Goal: Navigation & Orientation: Find specific page/section

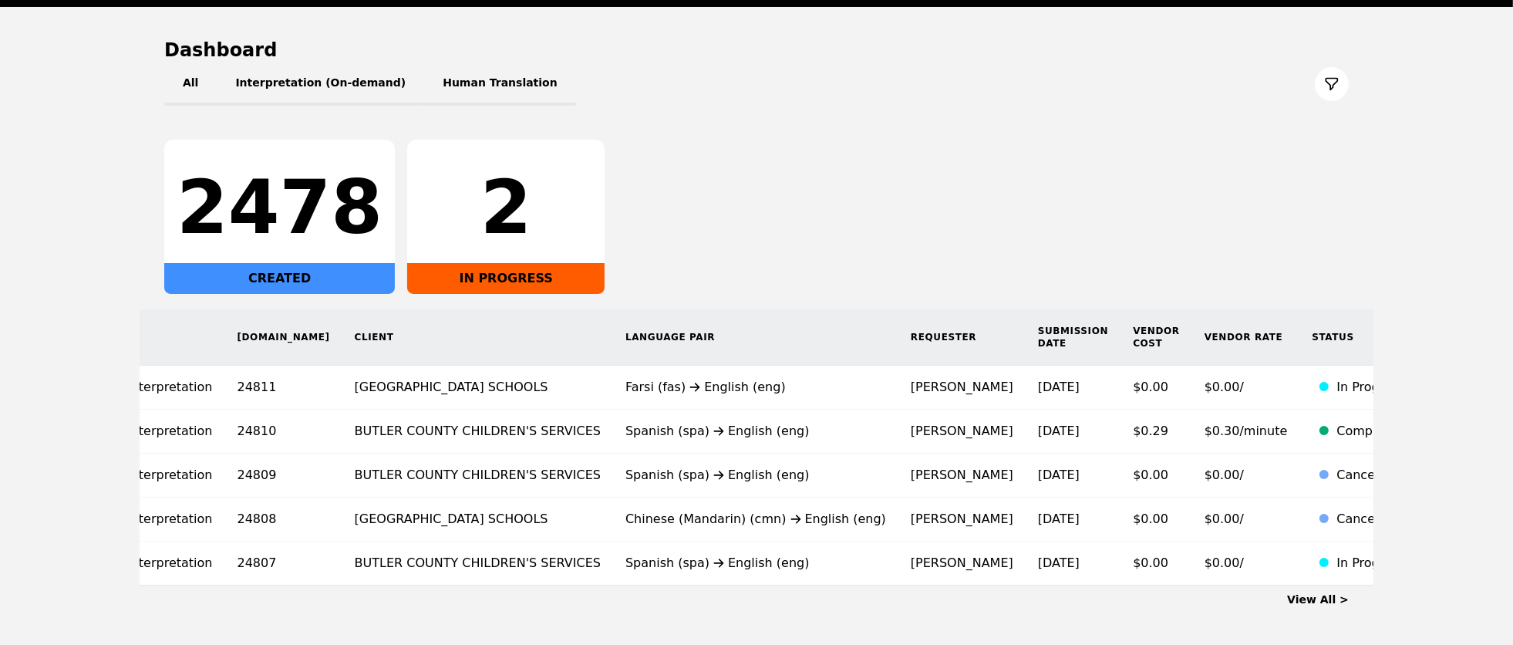
scroll to position [208, 0]
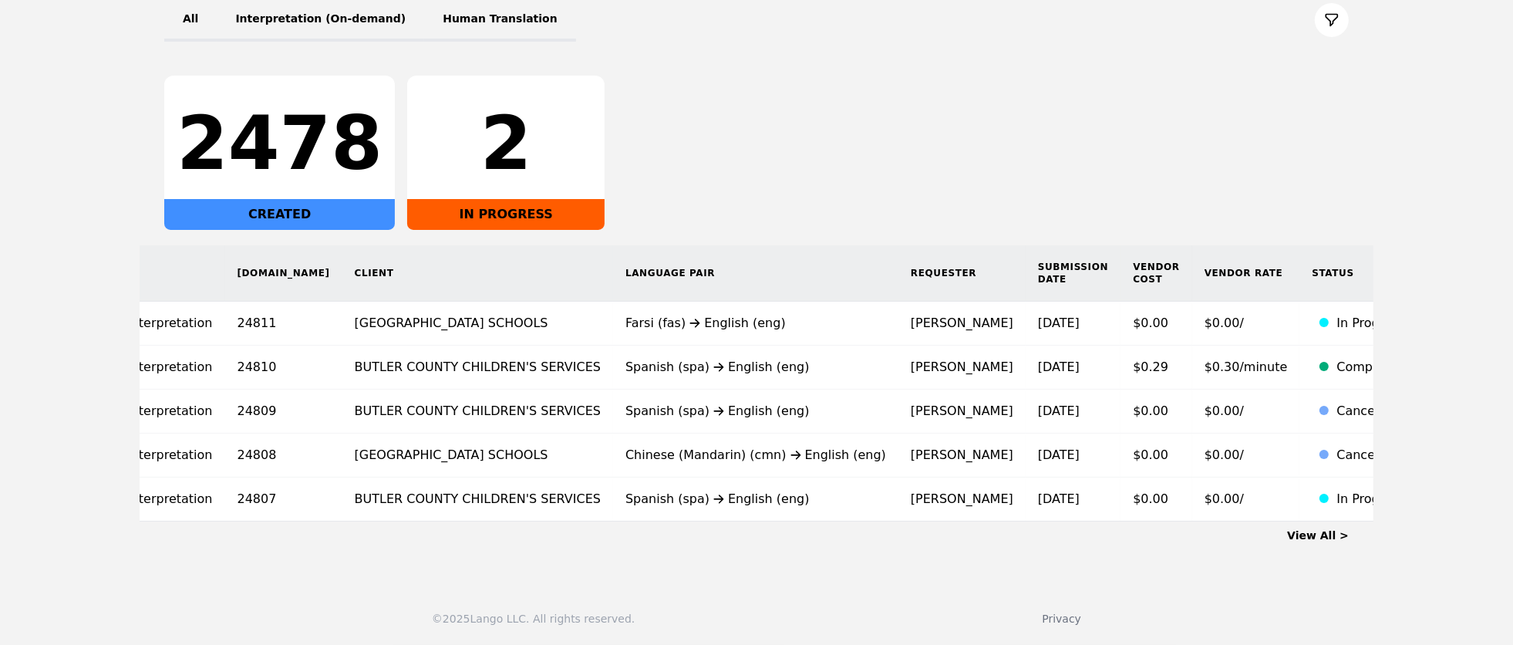
click at [1342, 537] on link "View All >" at bounding box center [1318, 535] width 62 height 12
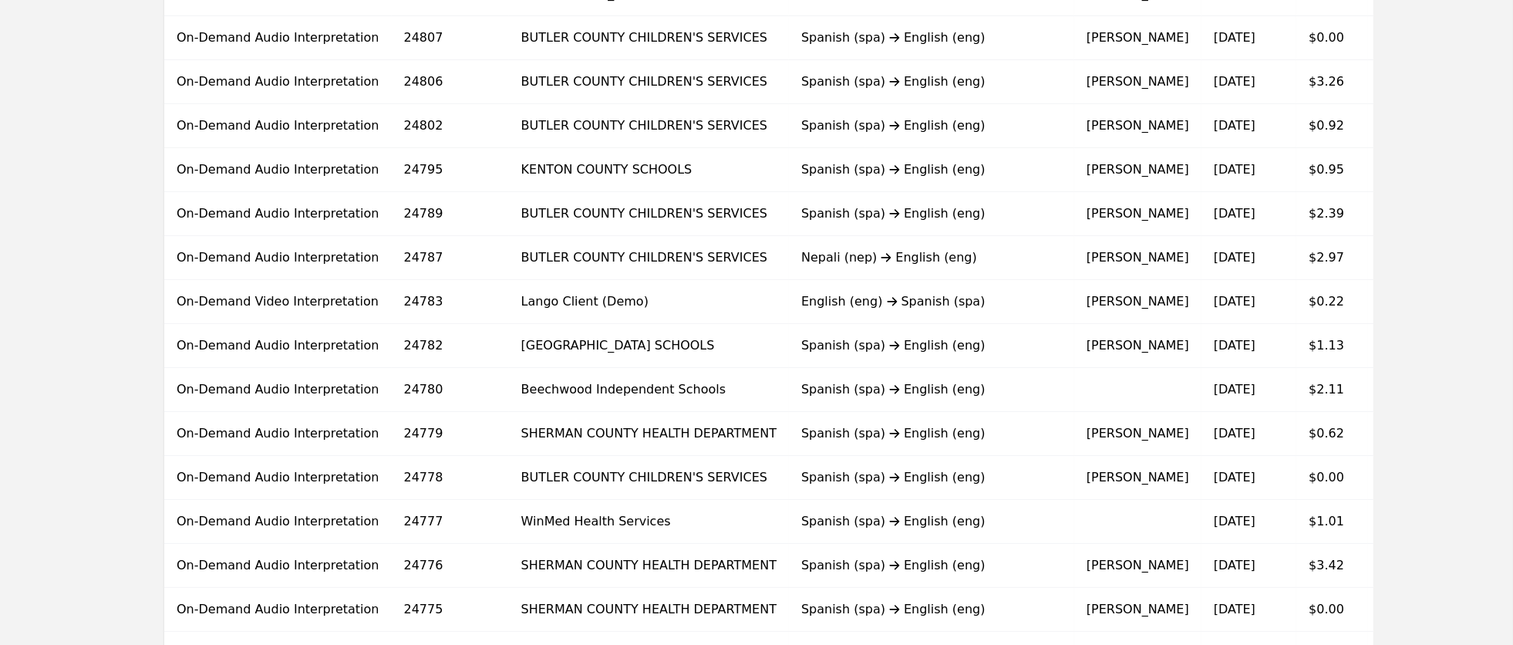
scroll to position [957, 0]
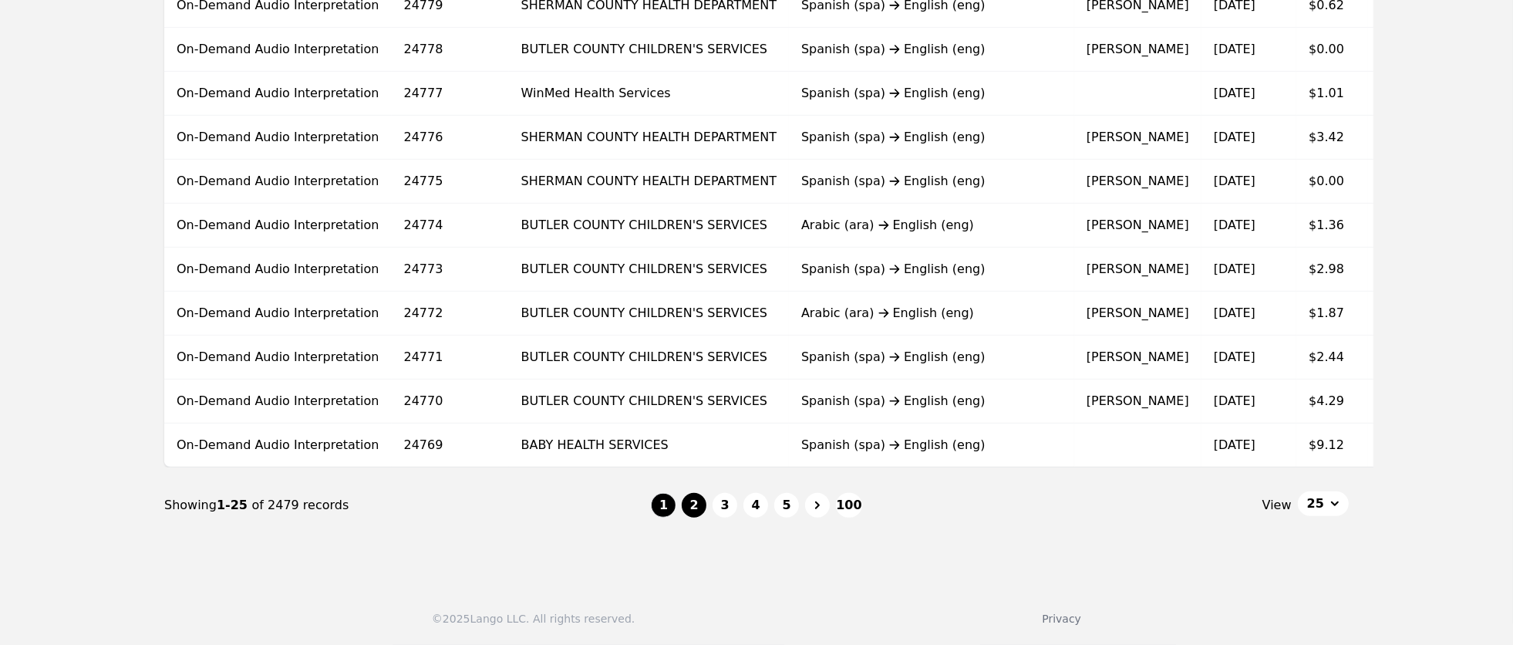
click at [692, 504] on button "2" at bounding box center [694, 505] width 25 height 25
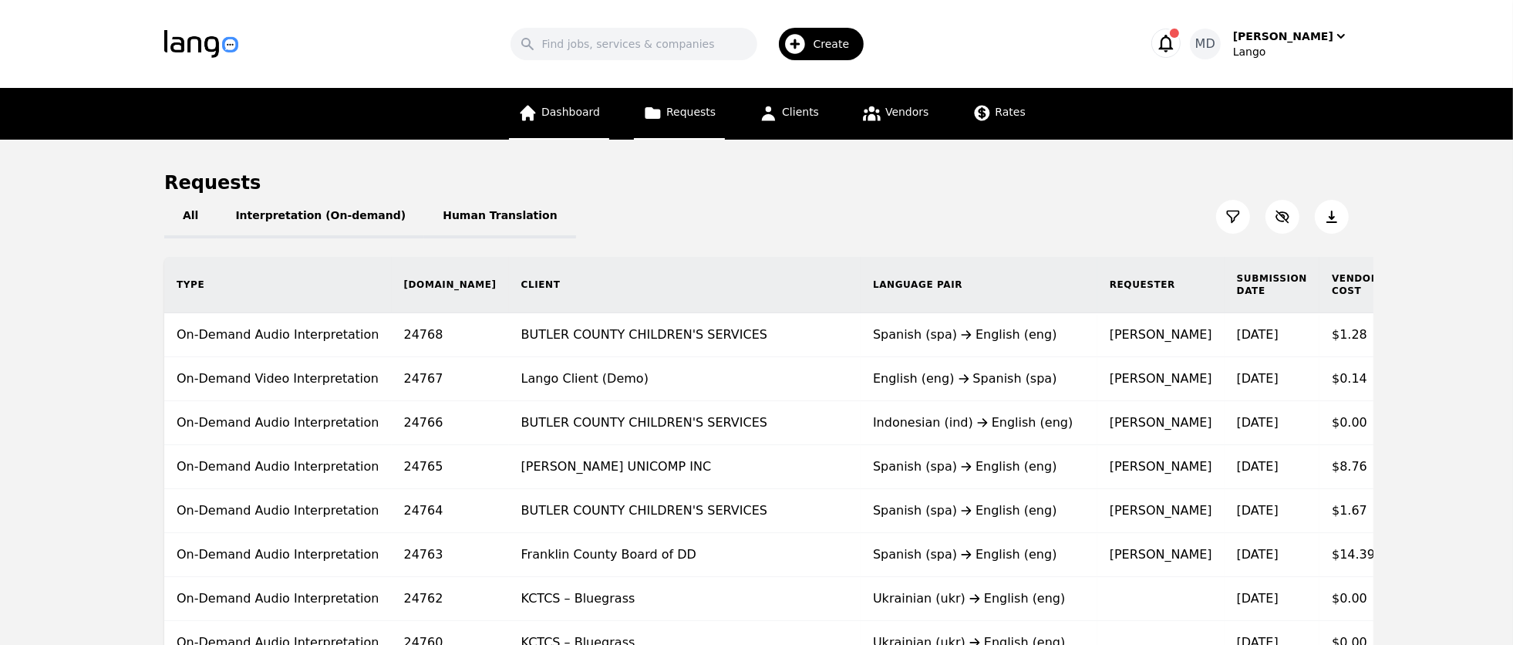
click at [582, 119] on link "Dashboard" at bounding box center [559, 114] width 100 height 52
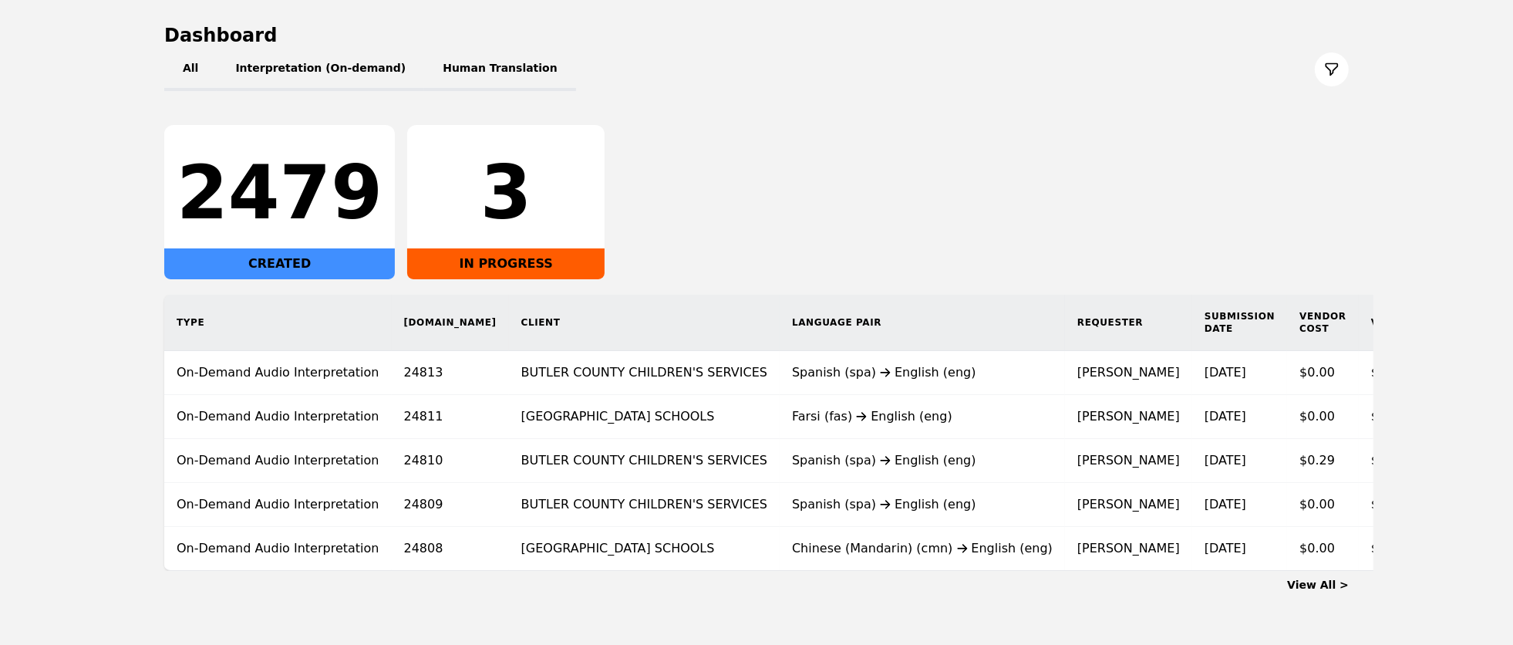
scroll to position [208, 0]
